Goal: Transaction & Acquisition: Purchase product/service

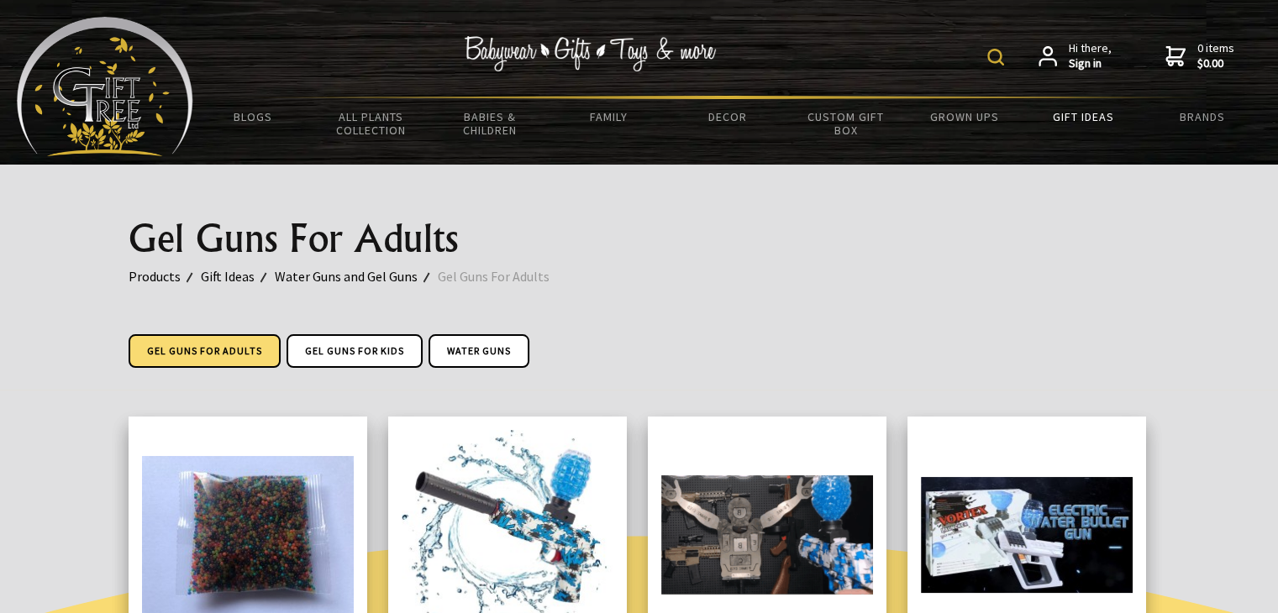
click at [988, 46] on div "Hi there, Sign in 0 items $0.00" at bounding box center [727, 56] width 1068 height 79
click at [974, 55] on div "Hi there, Sign in 0 items $0.00" at bounding box center [727, 56] width 1068 height 79
click at [988, 55] on div "Hi there, Sign in 0 items $0.00" at bounding box center [727, 56] width 1068 height 79
click at [1001, 55] on img at bounding box center [995, 57] width 17 height 17
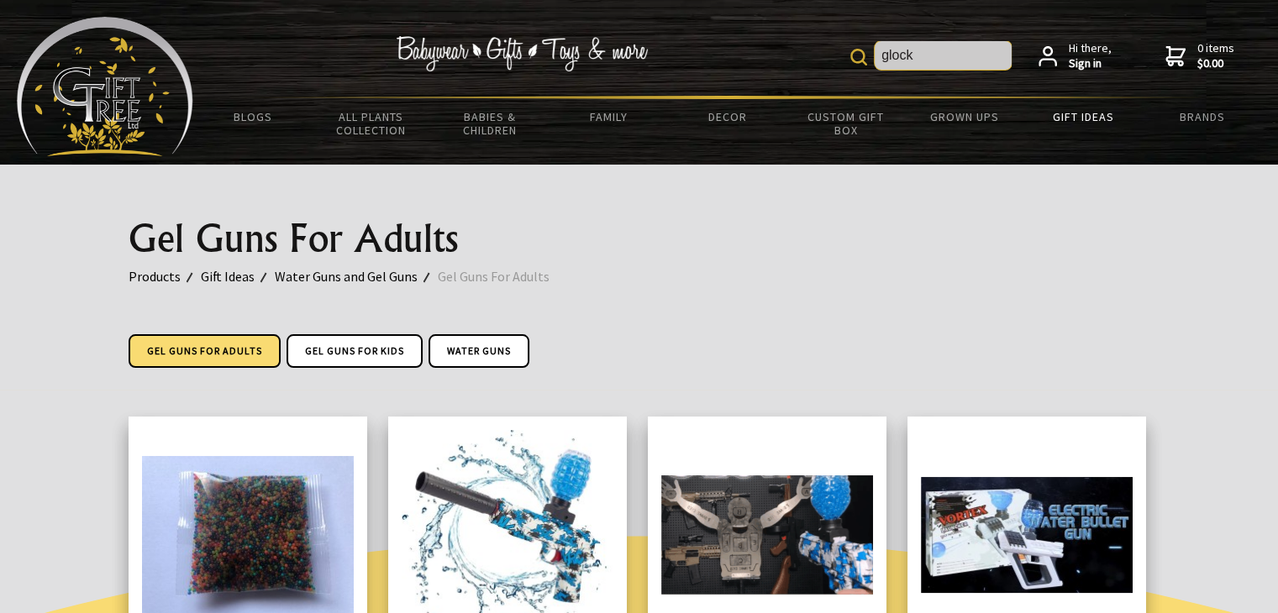
type input "glock"
click at [867, 62] on img at bounding box center [858, 57] width 17 height 17
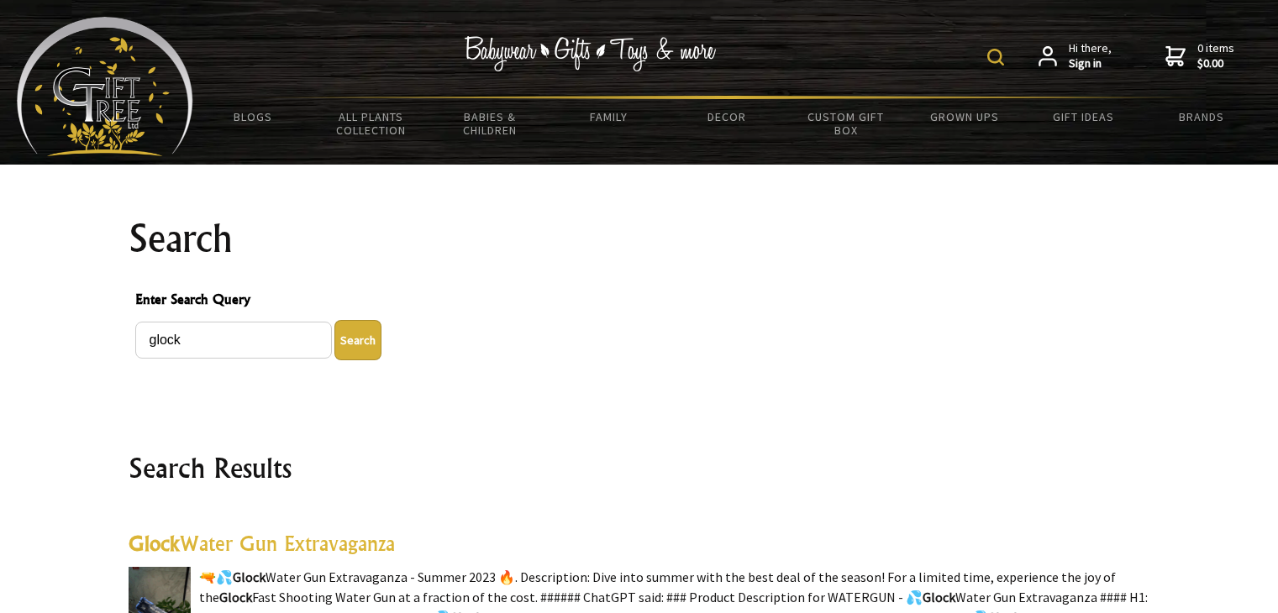
scroll to position [336, 0]
